Goal: Check status: Check status

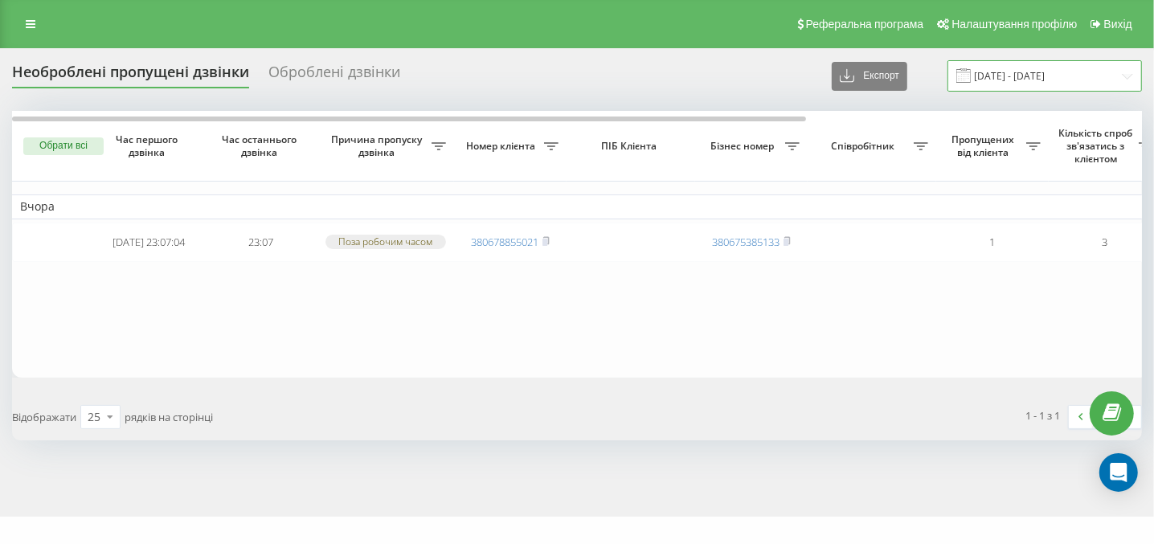
click at [1030, 77] on input "[DATE] - [DATE]" at bounding box center [1045, 75] width 194 height 31
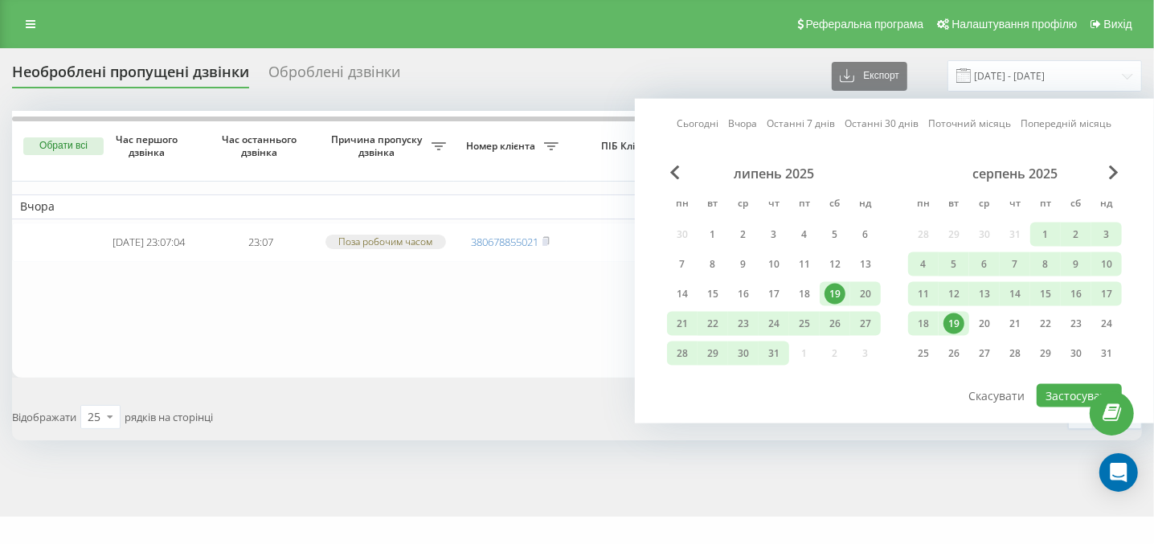
click at [961, 317] on div "19" at bounding box center [954, 323] width 21 height 21
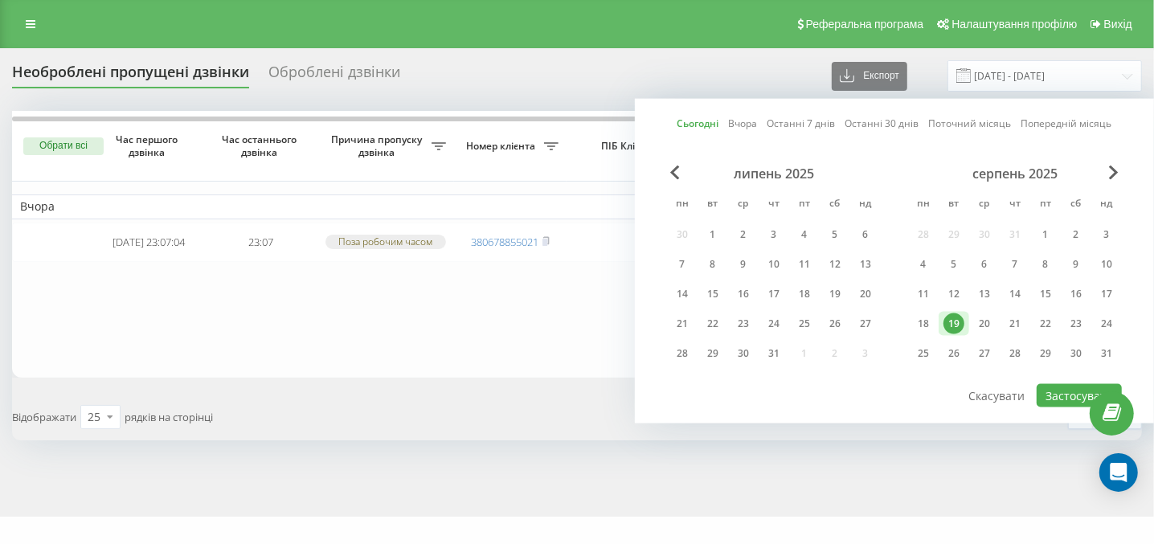
click at [953, 325] on div "19" at bounding box center [954, 323] width 21 height 21
click at [1058, 401] on button "Застосувати" at bounding box center [1079, 395] width 85 height 23
click at [0, 0] on div at bounding box center [0, 0] width 0 height 0
type input "19.08.2025 - 19.08.2025"
